Goal: Information Seeking & Learning: Learn about a topic

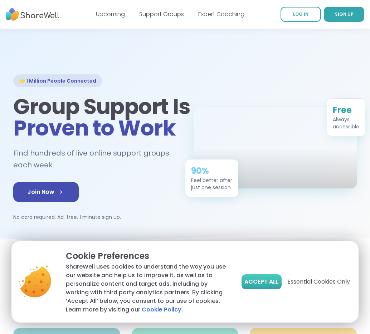
click at [261, 278] on span "Accept All" at bounding box center [261, 281] width 34 height 9
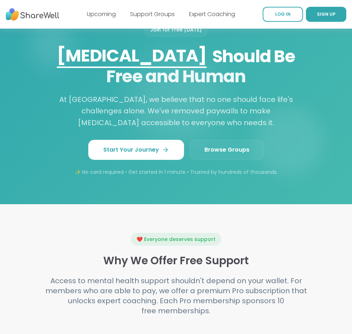
scroll to position [801, 0]
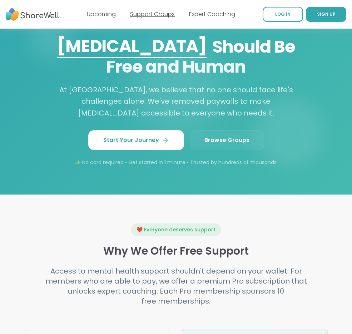
click at [144, 16] on link "Support Groups" at bounding box center [152, 14] width 45 height 8
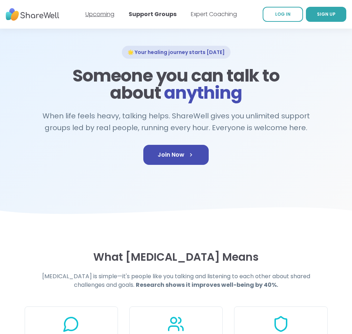
click at [107, 15] on link "Upcoming" at bounding box center [99, 14] width 29 height 8
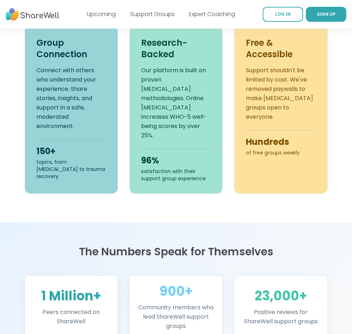
scroll to position [422, 0]
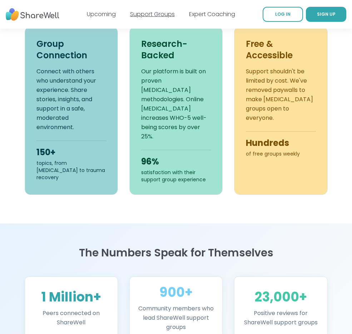
click at [161, 14] on link "Support Groups" at bounding box center [152, 14] width 45 height 8
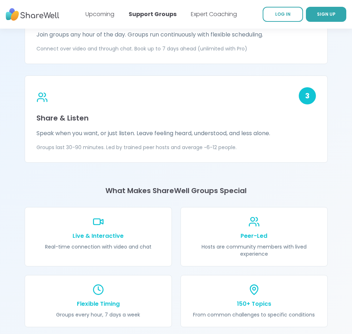
scroll to position [799, 0]
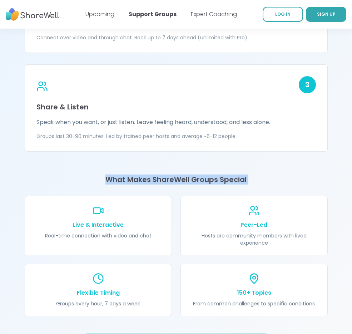
drag, startPoint x: 109, startPoint y: 170, endPoint x: 137, endPoint y: 185, distance: 31.7
click at [137, 185] on div "What Makes ShareWell Groups Special Live & Interactive Real-time connection wit…" at bounding box center [176, 246] width 303 height 142
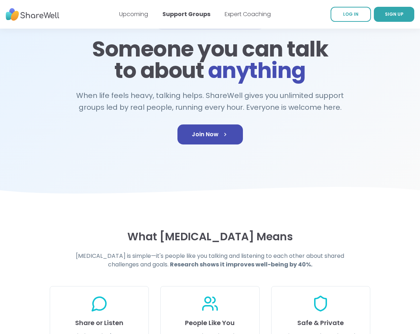
scroll to position [0, 0]
